Goal: Task Accomplishment & Management: Use online tool/utility

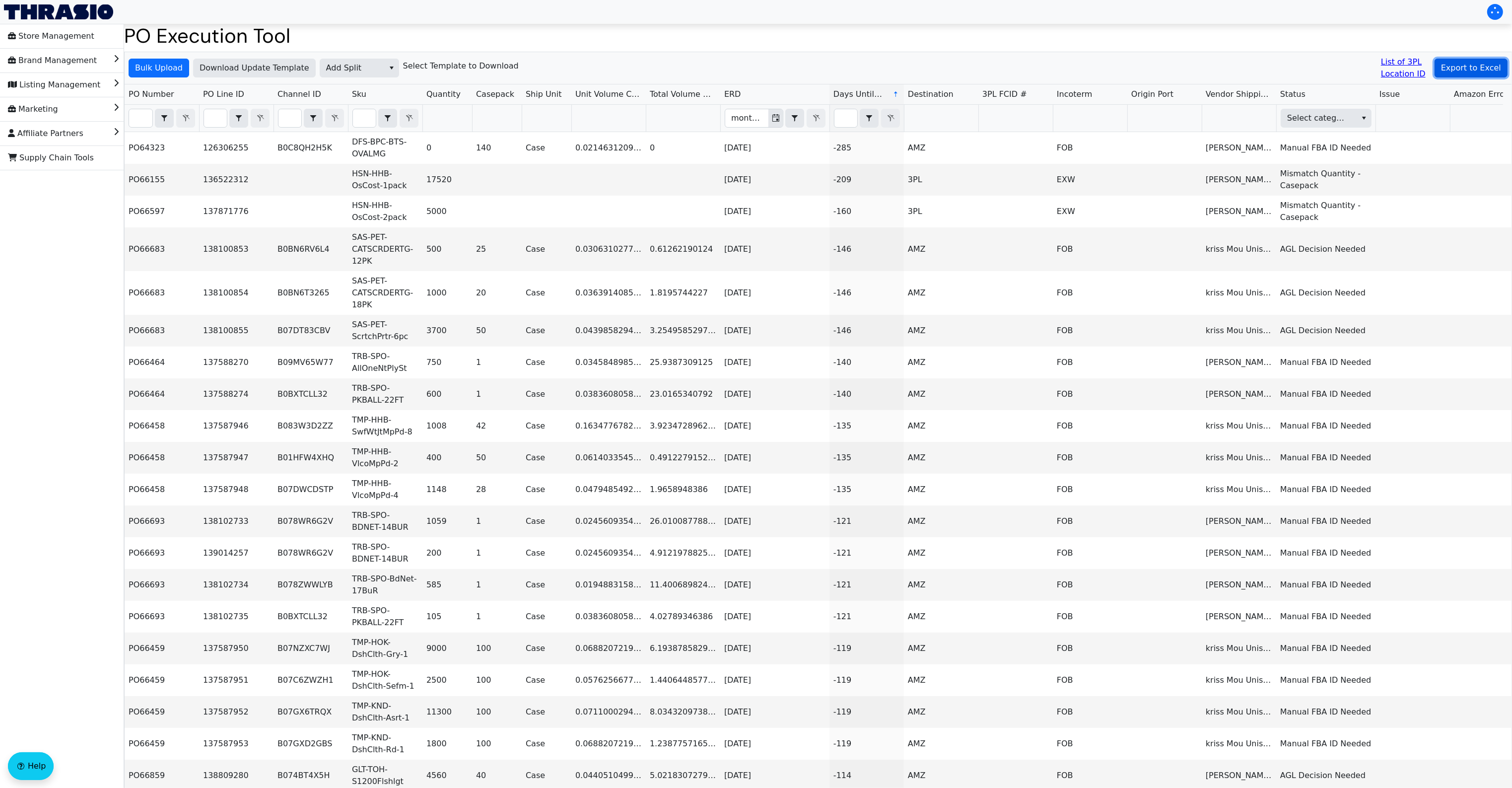
click at [1475, 69] on span "Export to Excel" at bounding box center [1471, 68] width 60 height 12
click at [1473, 60] on button "Export to Excel" at bounding box center [1471, 68] width 73 height 19
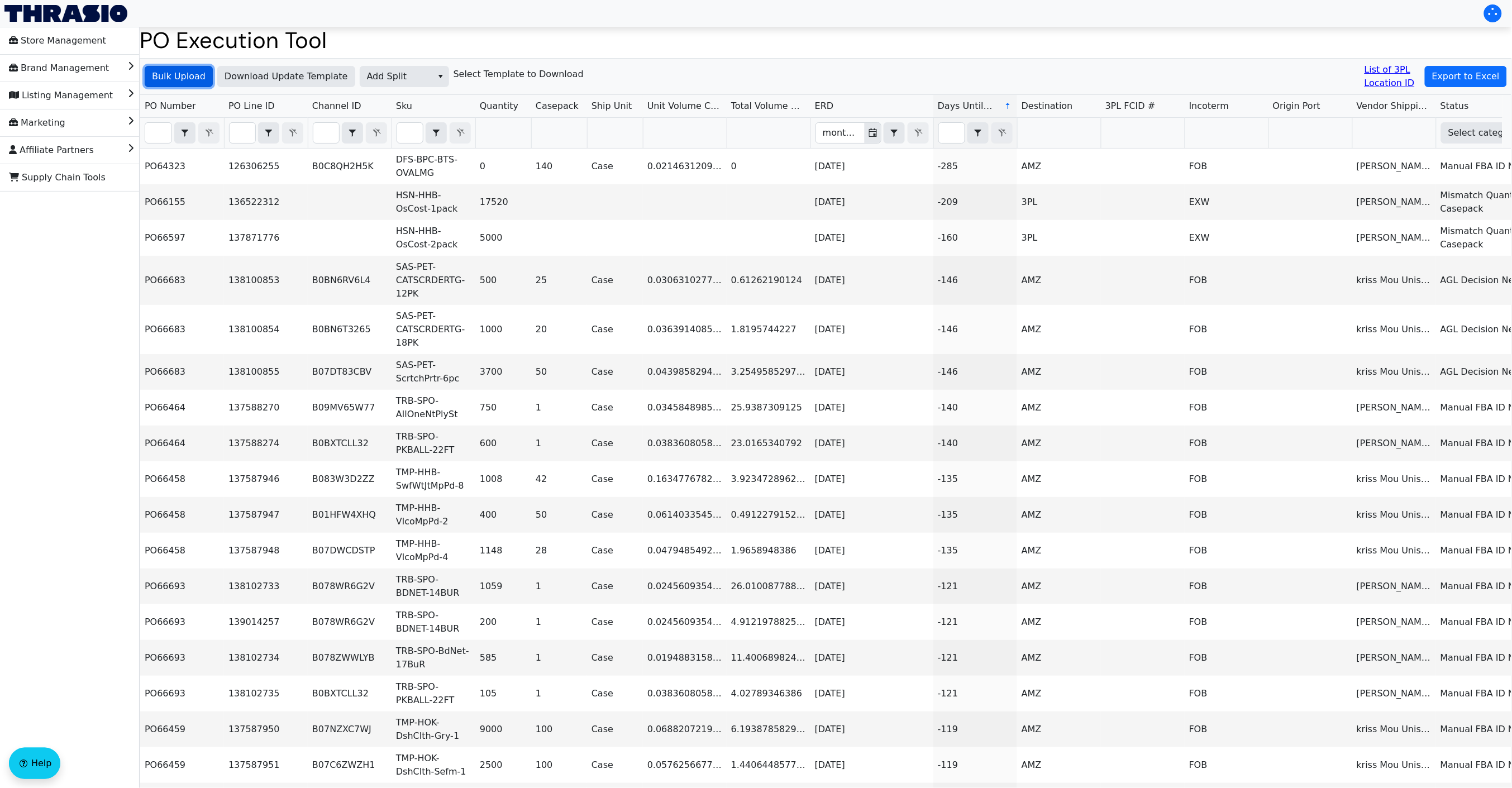
click at [165, 73] on span "Bulk Upload" at bounding box center [179, 76] width 54 height 13
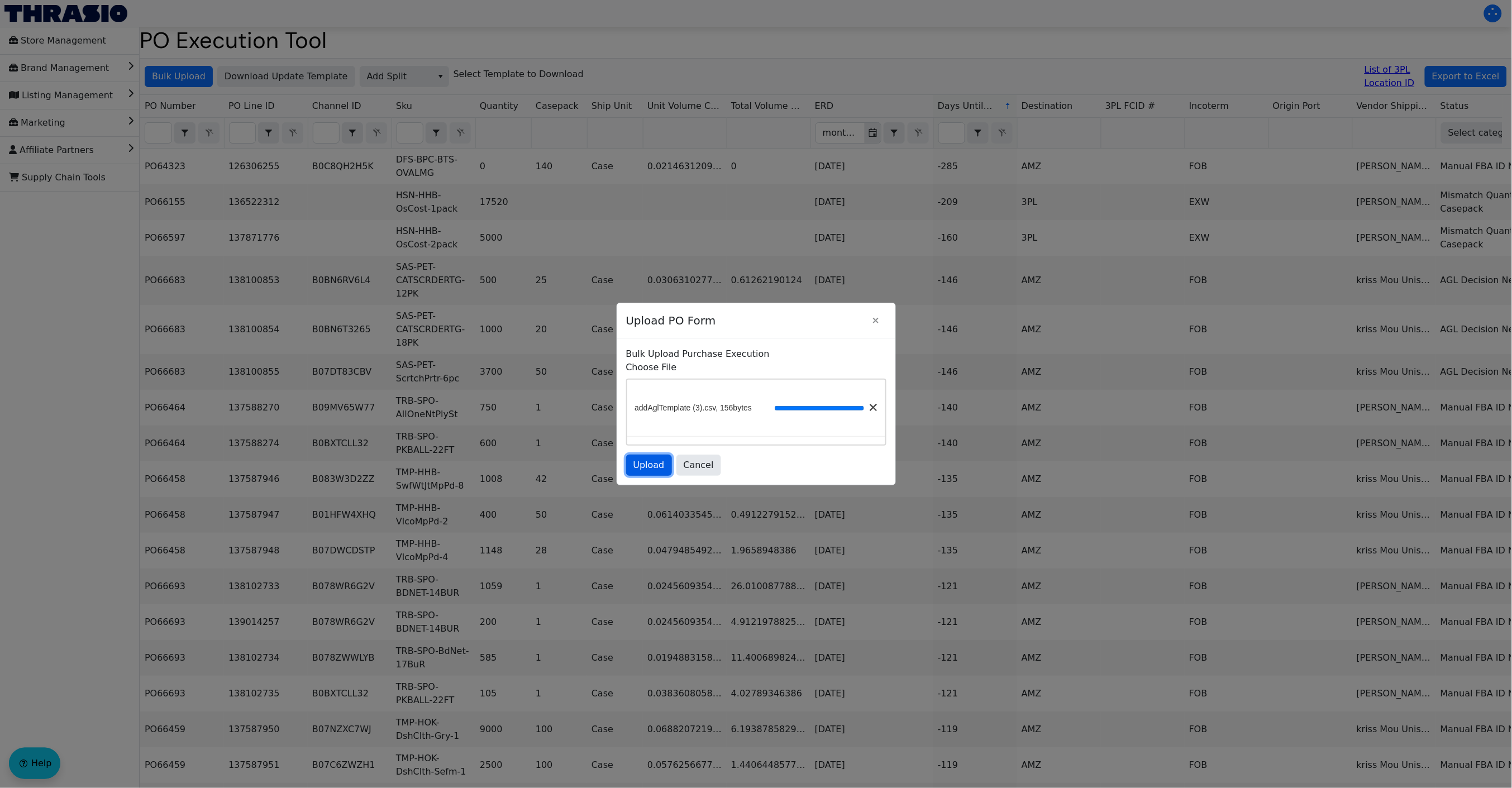
click at [647, 462] on span "Upload" at bounding box center [648, 465] width 31 height 13
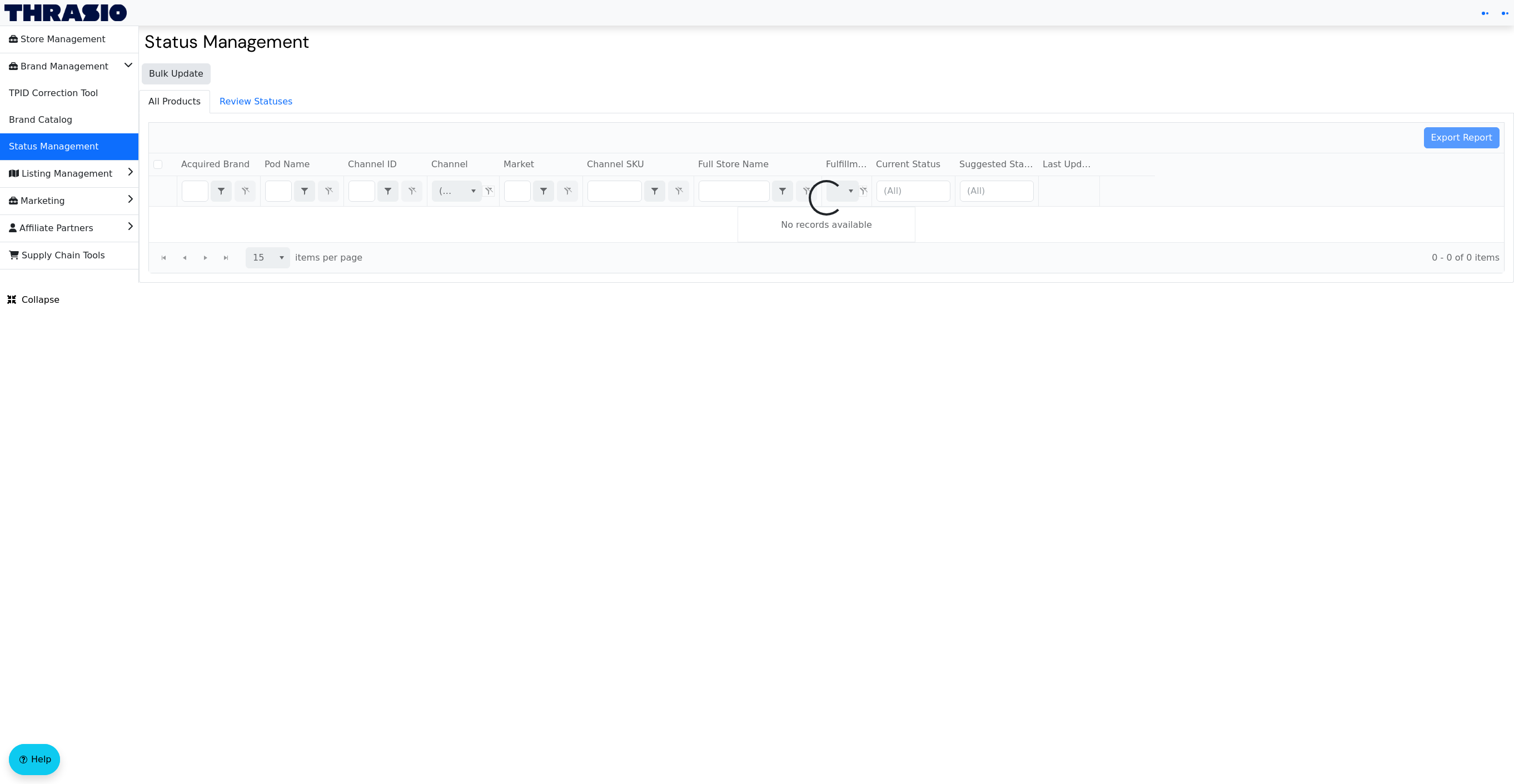
checkbox input "false"
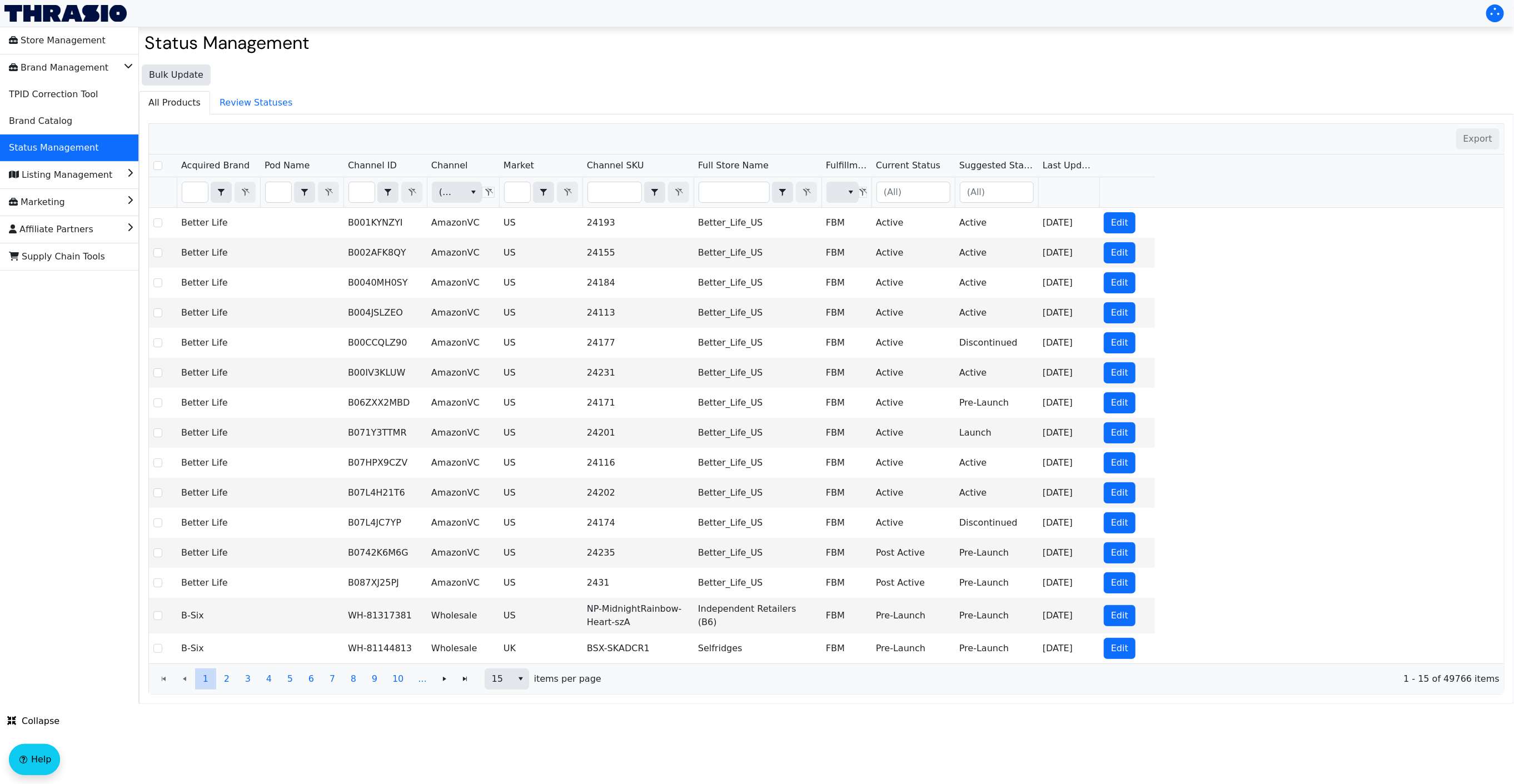
click at [609, 61] on div "Bulk Update All Products Review Statuses Export Acquired Brand Pod Name Channel…" at bounding box center [826, 382] width 1375 height 645
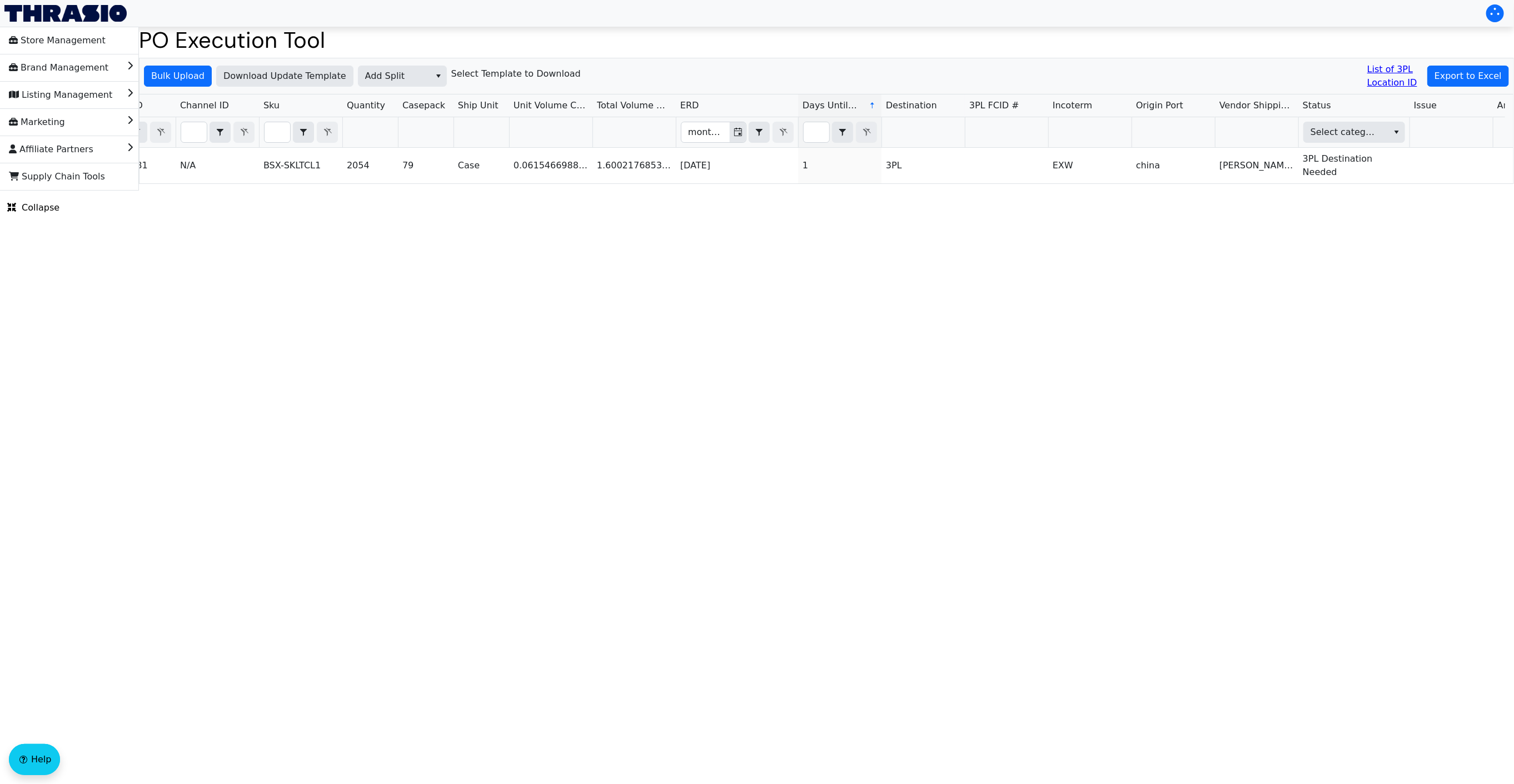
type input "PO67106"
drag, startPoint x: 951, startPoint y: 373, endPoint x: 54, endPoint y: 470, distance: 902.2
click at [951, 190] on html "Store Management Brand Management Listing Management Marketing Affiliate Partne…" at bounding box center [757, 95] width 1514 height 190
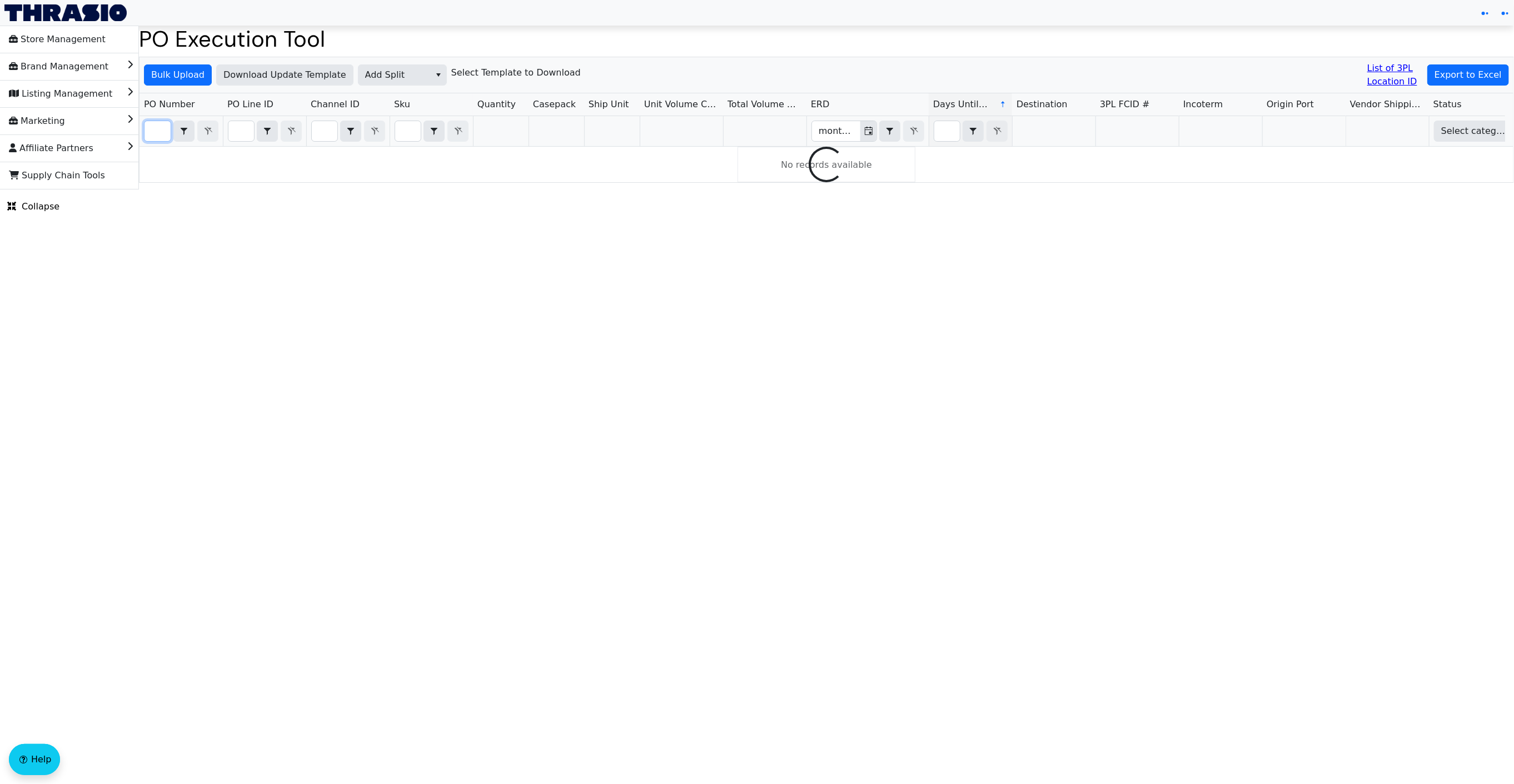
click at [158, 131] on input "Filter" at bounding box center [158, 131] width 26 height 20
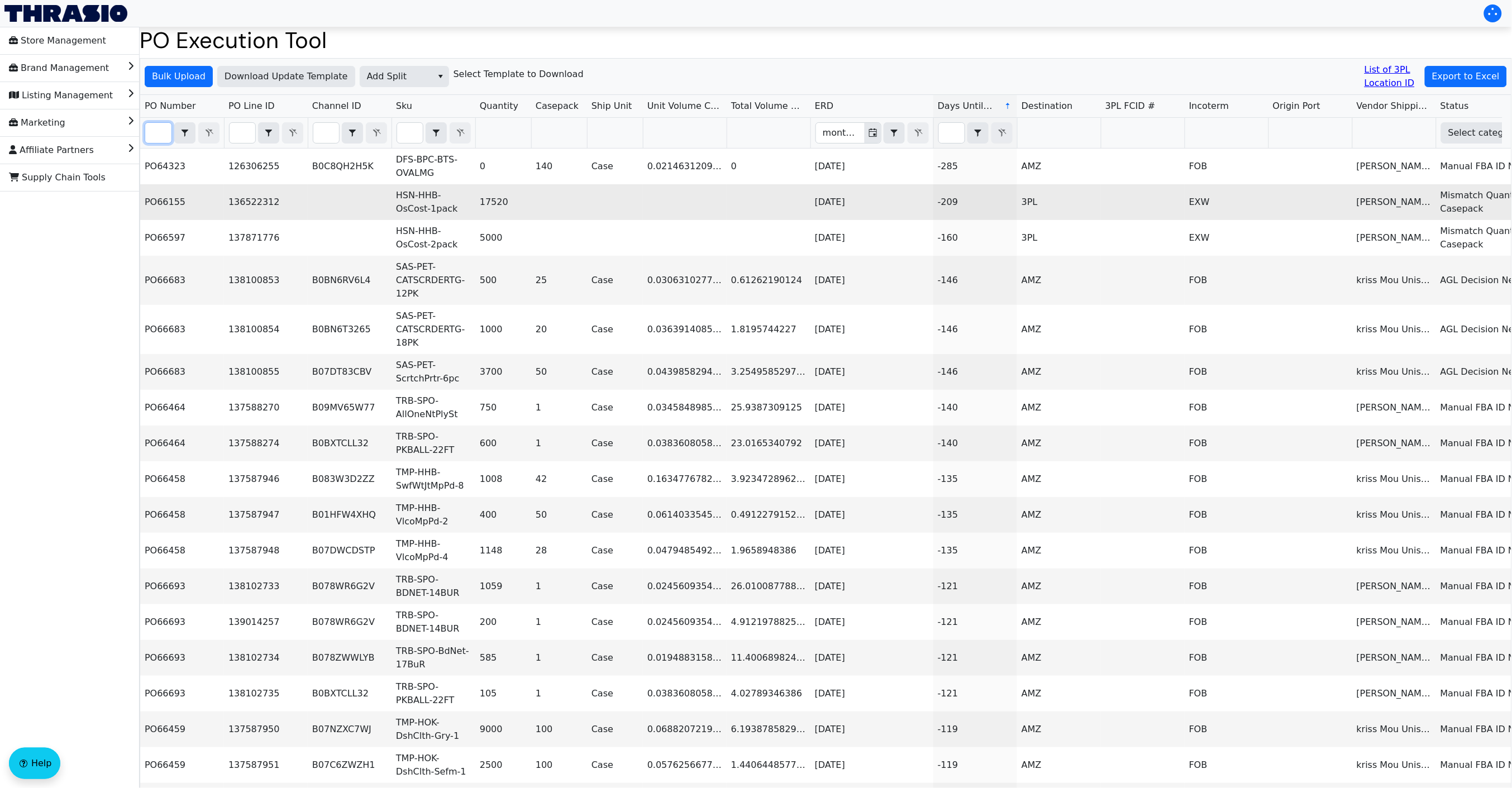
paste input "PO67106"
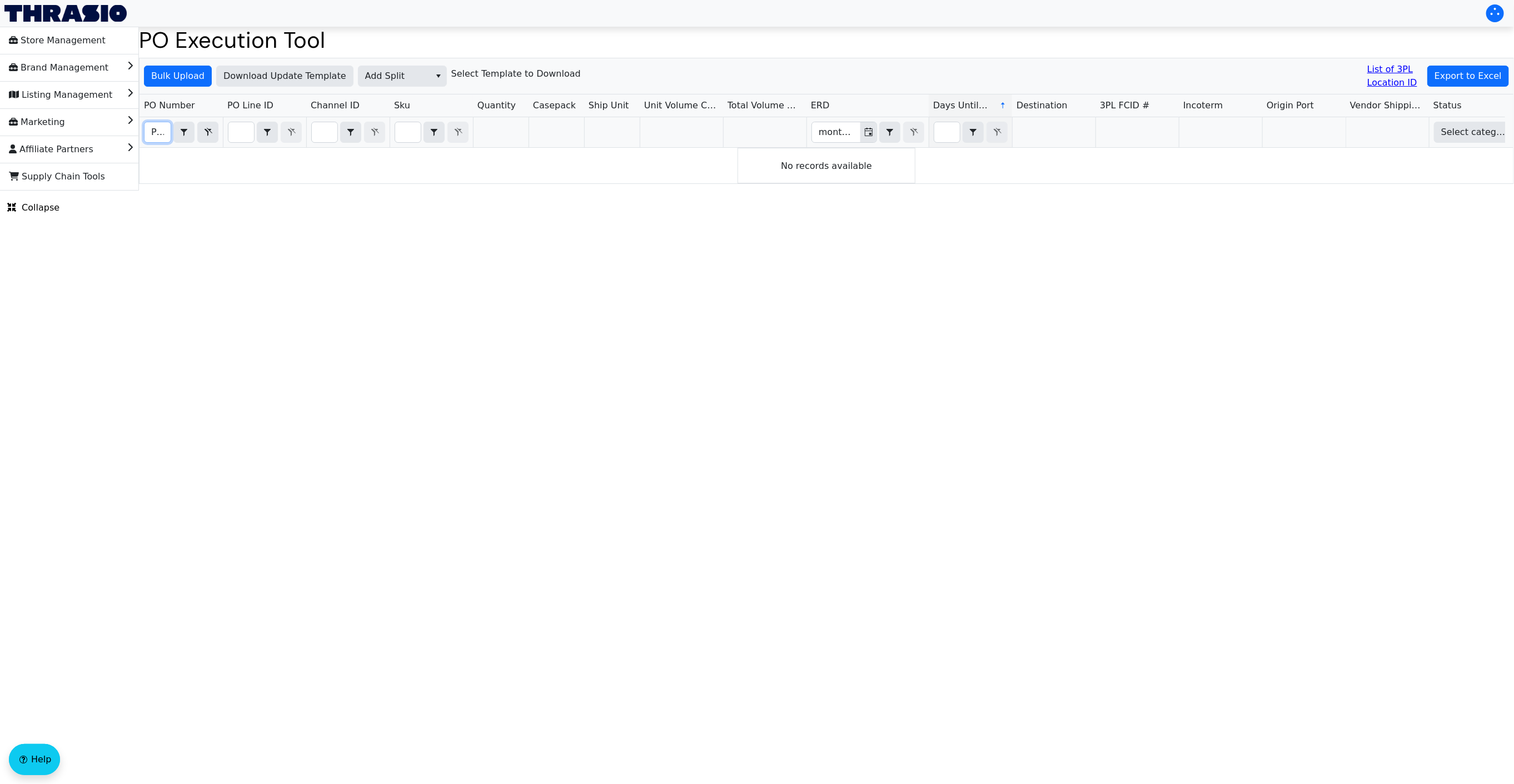
scroll to position [0, 25]
type input "PO67106"
